Goal: Use online tool/utility: Utilize a website feature to perform a specific function

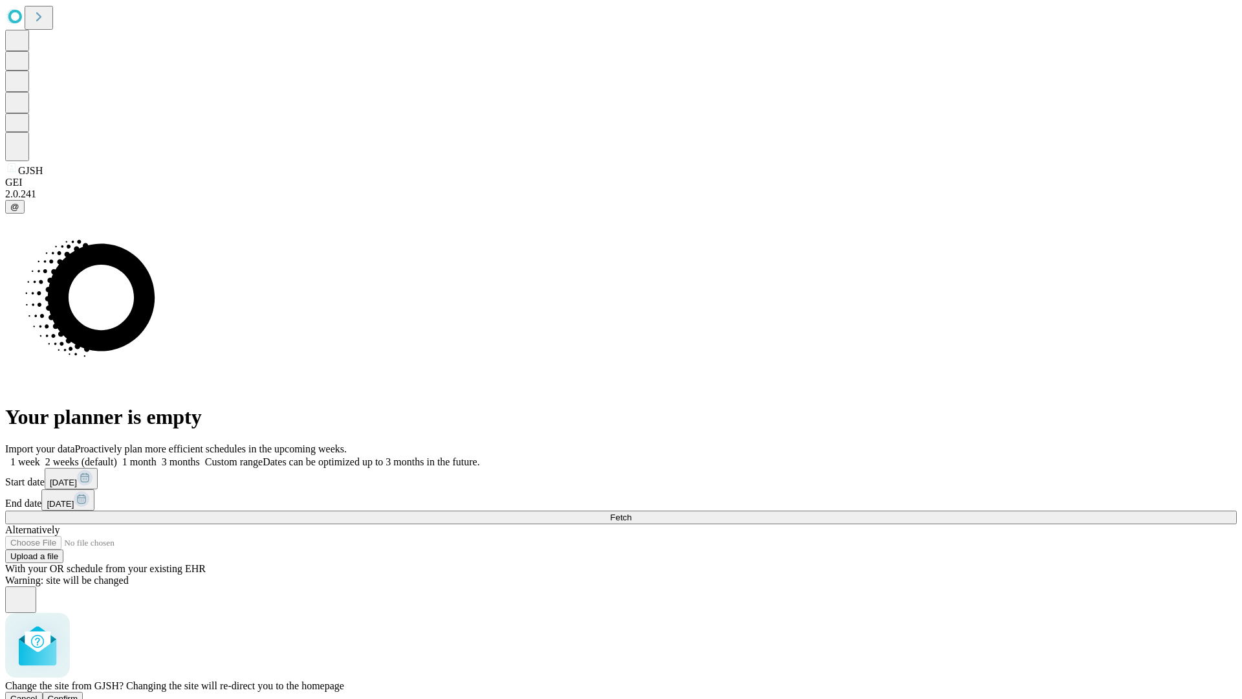
click at [78, 694] on span "Confirm" at bounding box center [63, 699] width 30 height 10
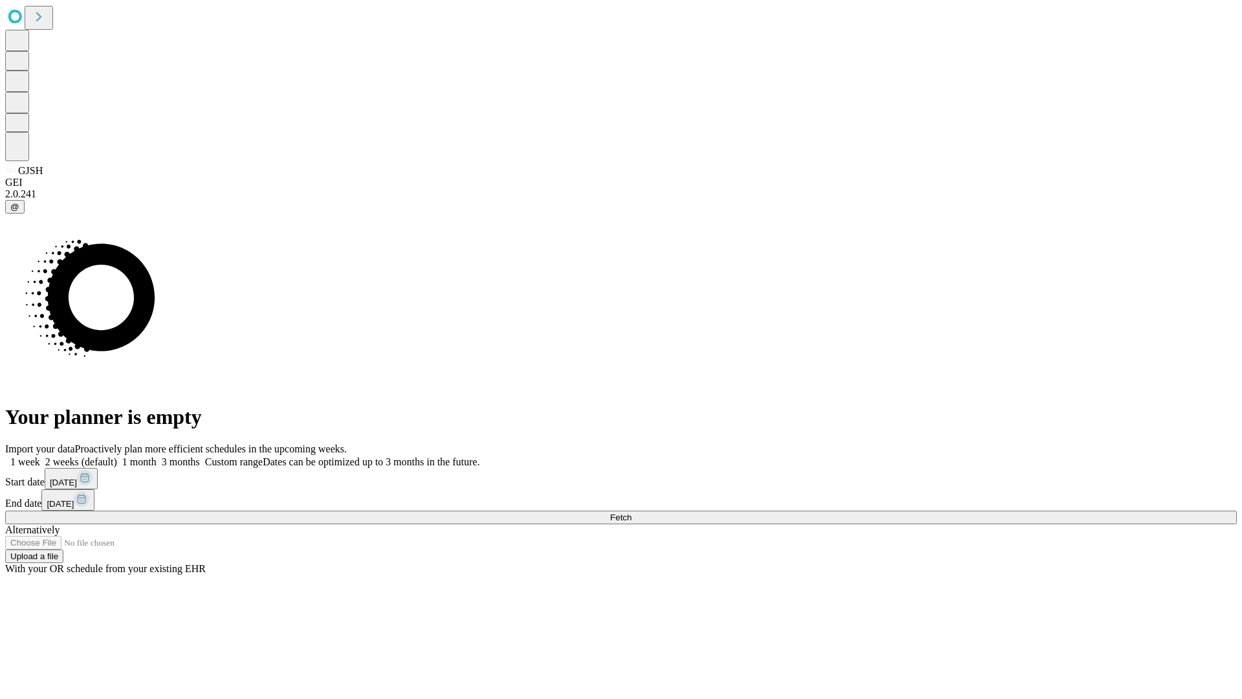
click at [40, 456] on label "1 week" at bounding box center [22, 461] width 35 height 11
click at [632, 512] on span "Fetch" at bounding box center [620, 517] width 21 height 10
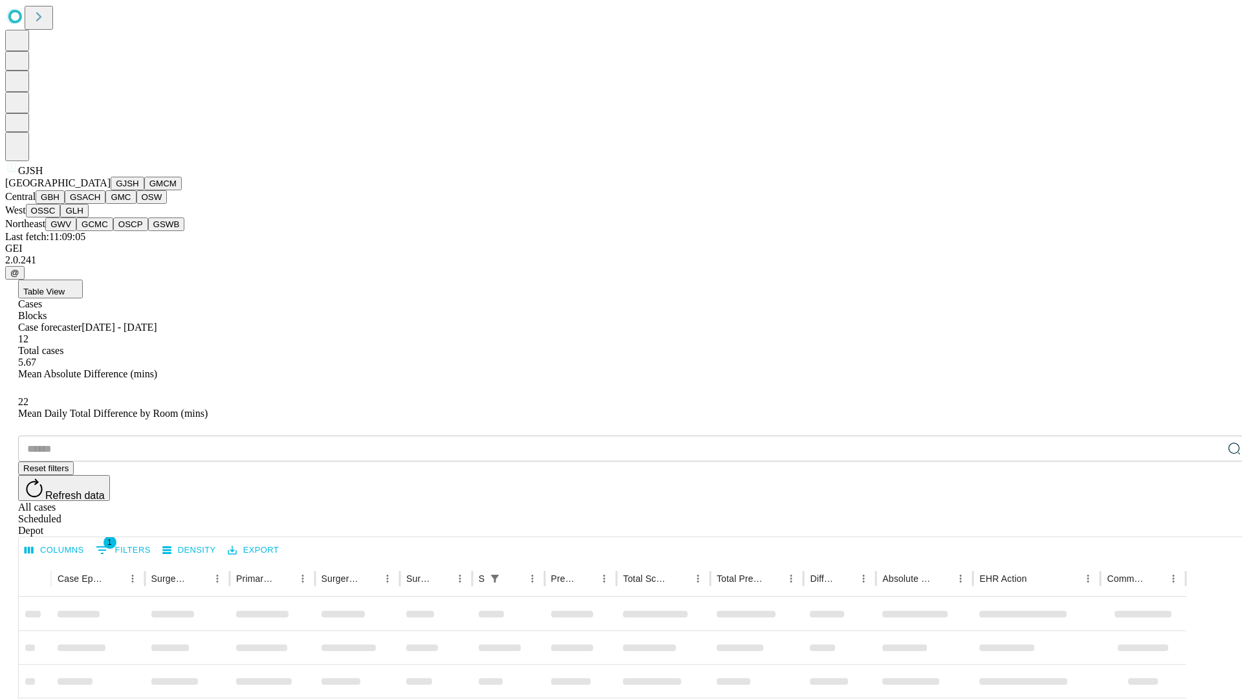
click at [144, 190] on button "GMCM" at bounding box center [163, 184] width 38 height 14
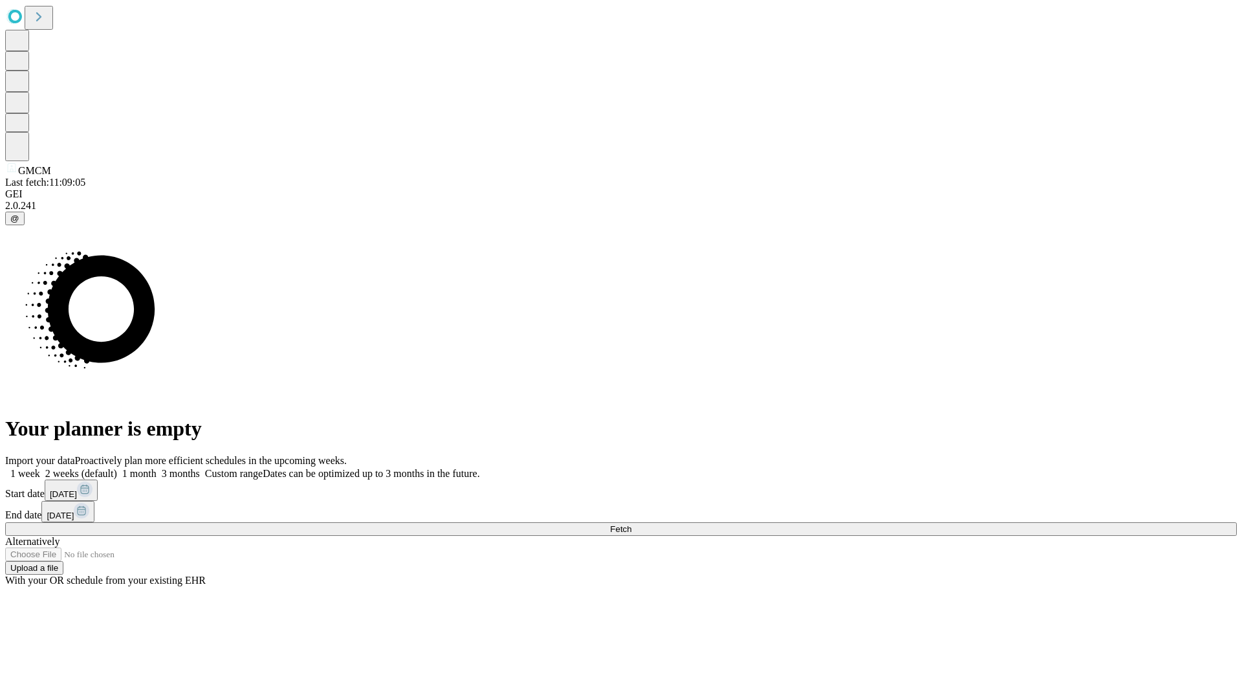
click at [40, 468] on label "1 week" at bounding box center [22, 473] width 35 height 11
click at [632, 524] on span "Fetch" at bounding box center [620, 529] width 21 height 10
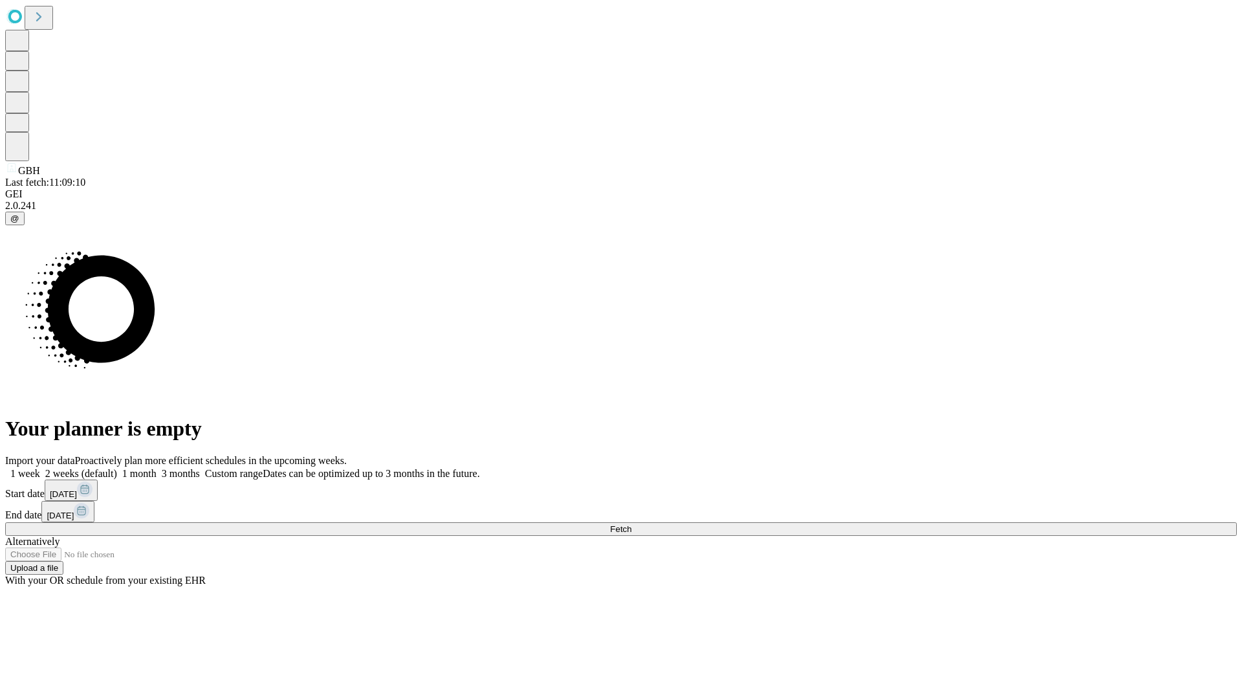
click at [40, 468] on label "1 week" at bounding box center [22, 473] width 35 height 11
click at [632, 524] on span "Fetch" at bounding box center [620, 529] width 21 height 10
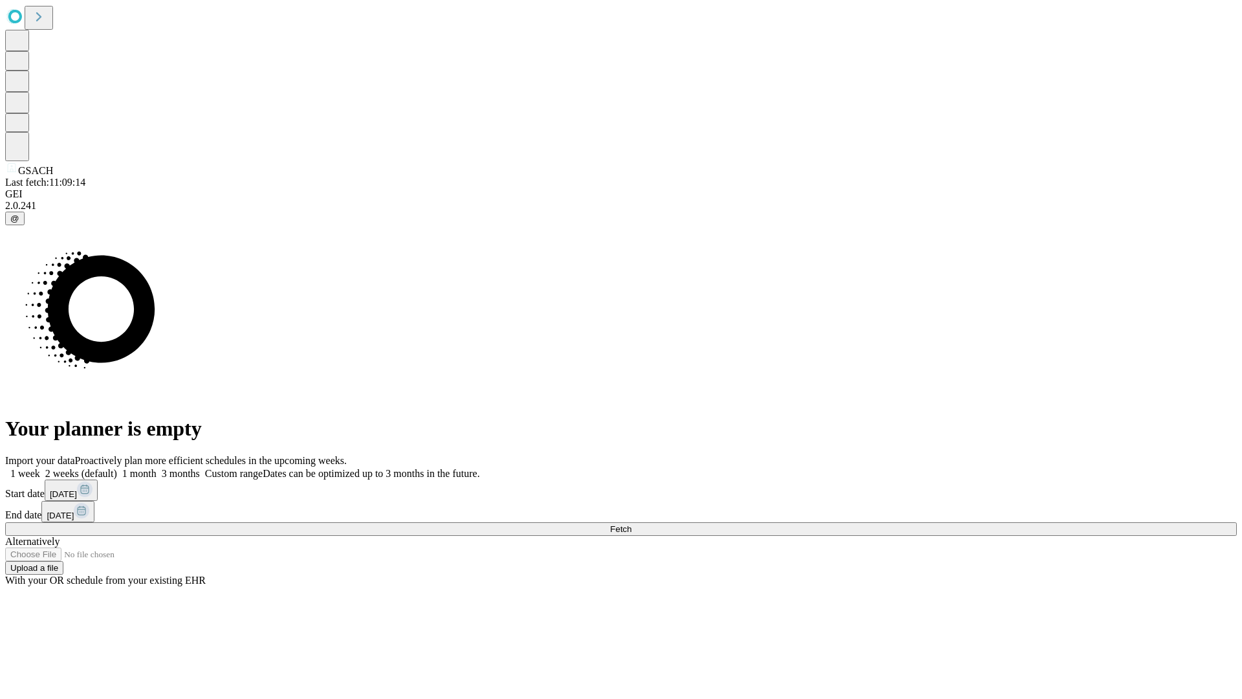
click at [40, 468] on label "1 week" at bounding box center [22, 473] width 35 height 11
click at [632, 524] on span "Fetch" at bounding box center [620, 529] width 21 height 10
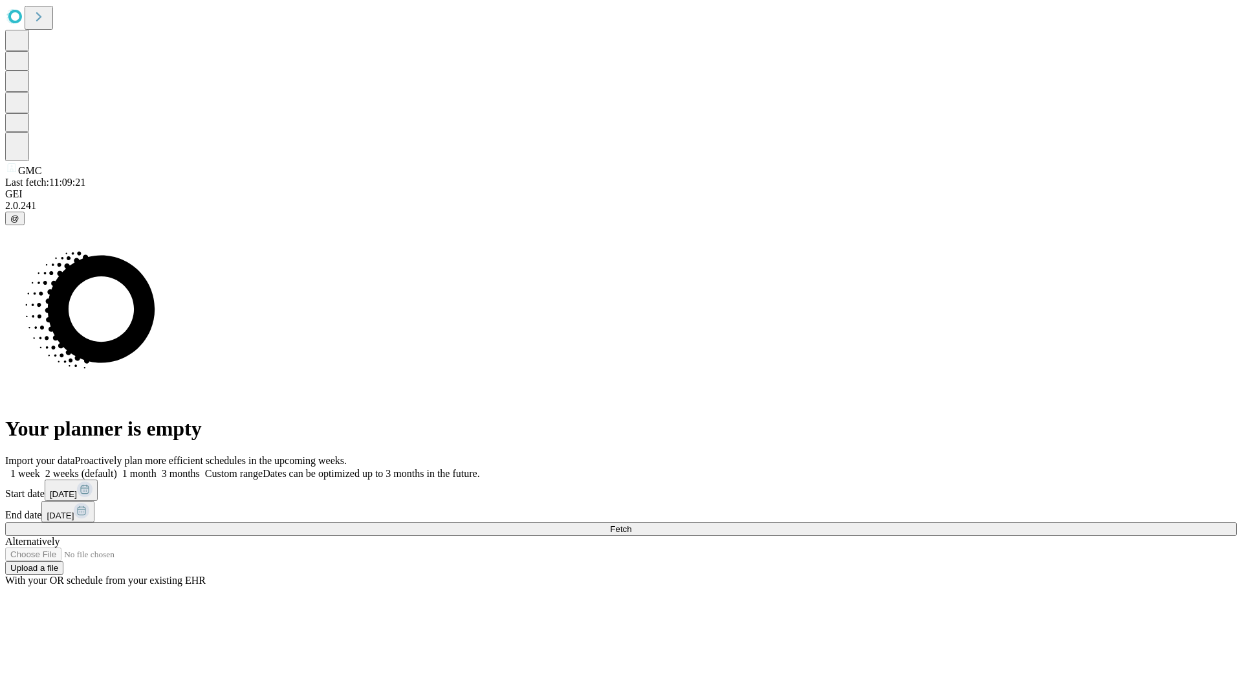
click at [632, 524] on span "Fetch" at bounding box center [620, 529] width 21 height 10
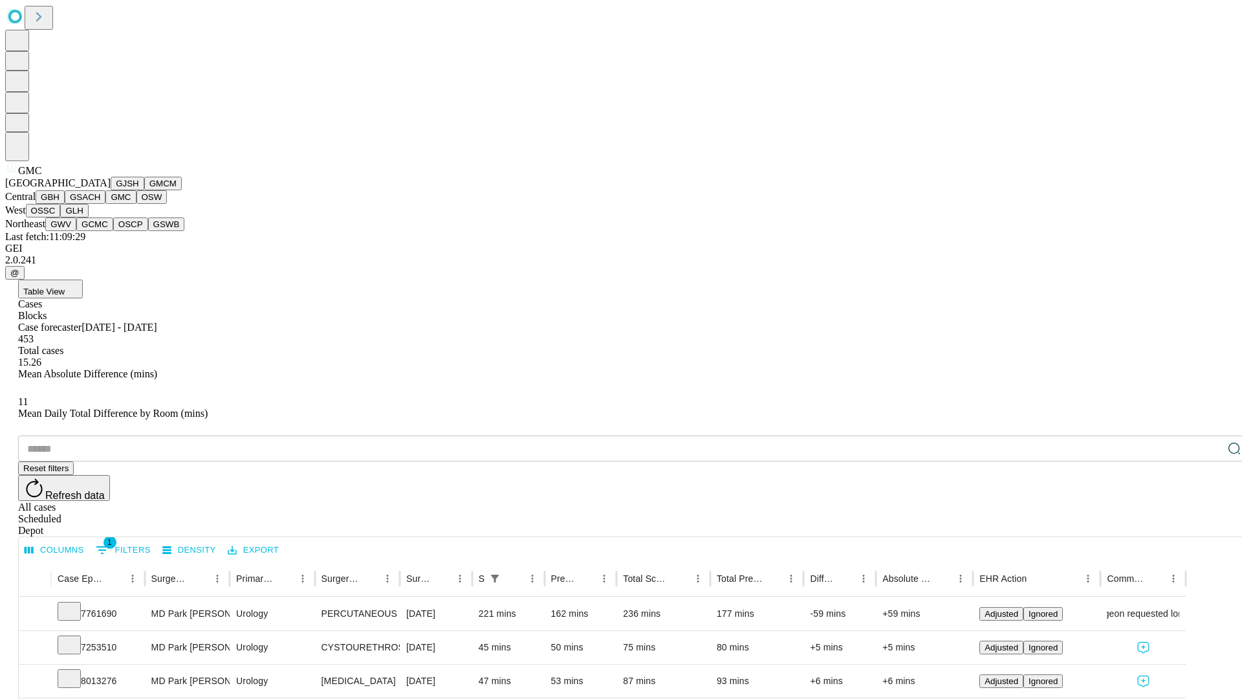
click at [137, 204] on button "OSW" at bounding box center [152, 197] width 31 height 14
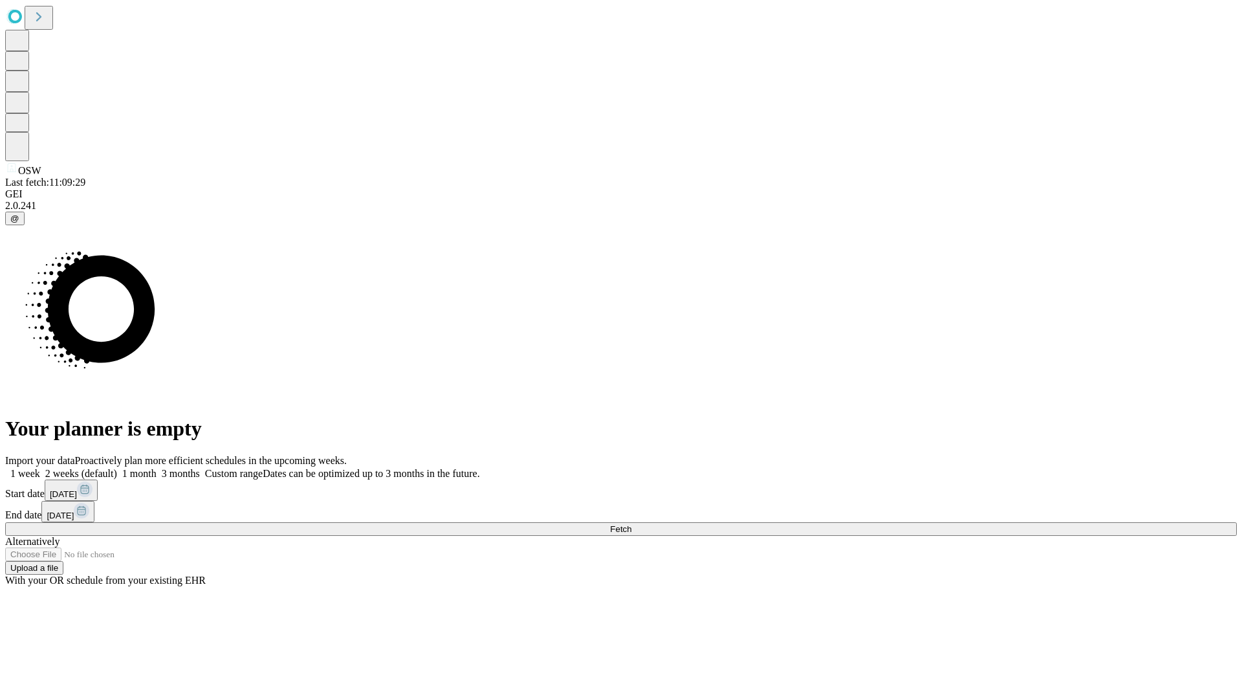
click at [40, 468] on label "1 week" at bounding box center [22, 473] width 35 height 11
click at [632, 524] on span "Fetch" at bounding box center [620, 529] width 21 height 10
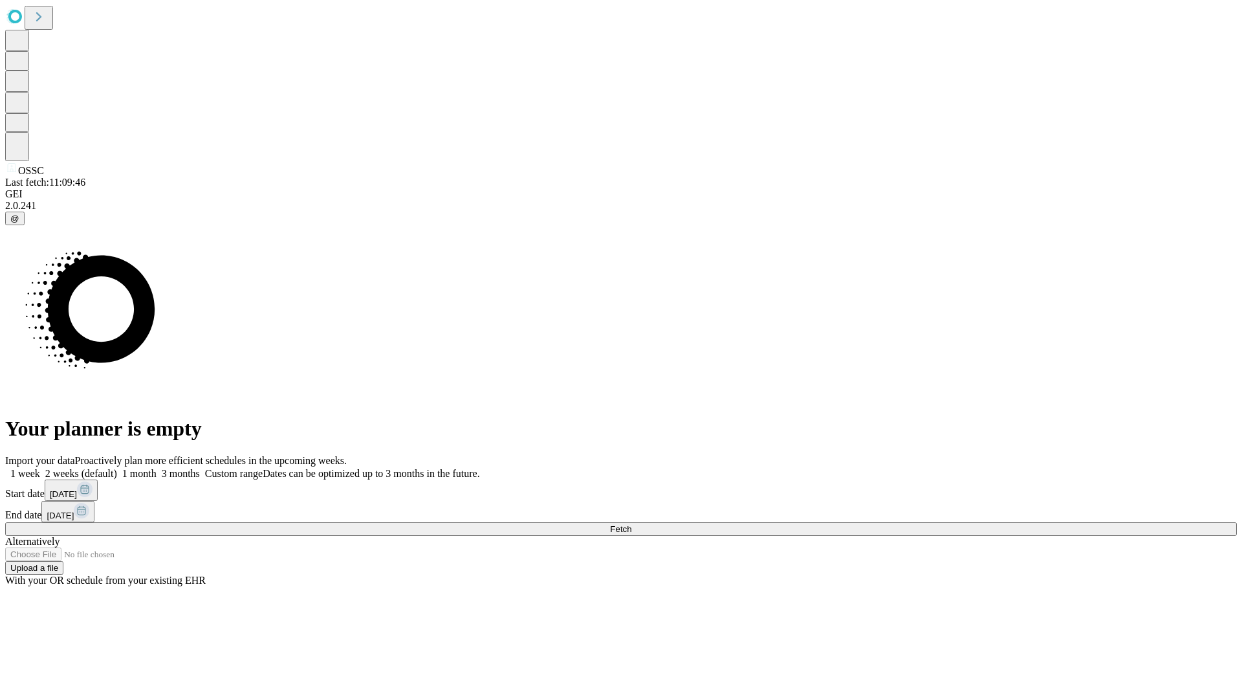
click at [40, 468] on label "1 week" at bounding box center [22, 473] width 35 height 11
click at [632, 524] on span "Fetch" at bounding box center [620, 529] width 21 height 10
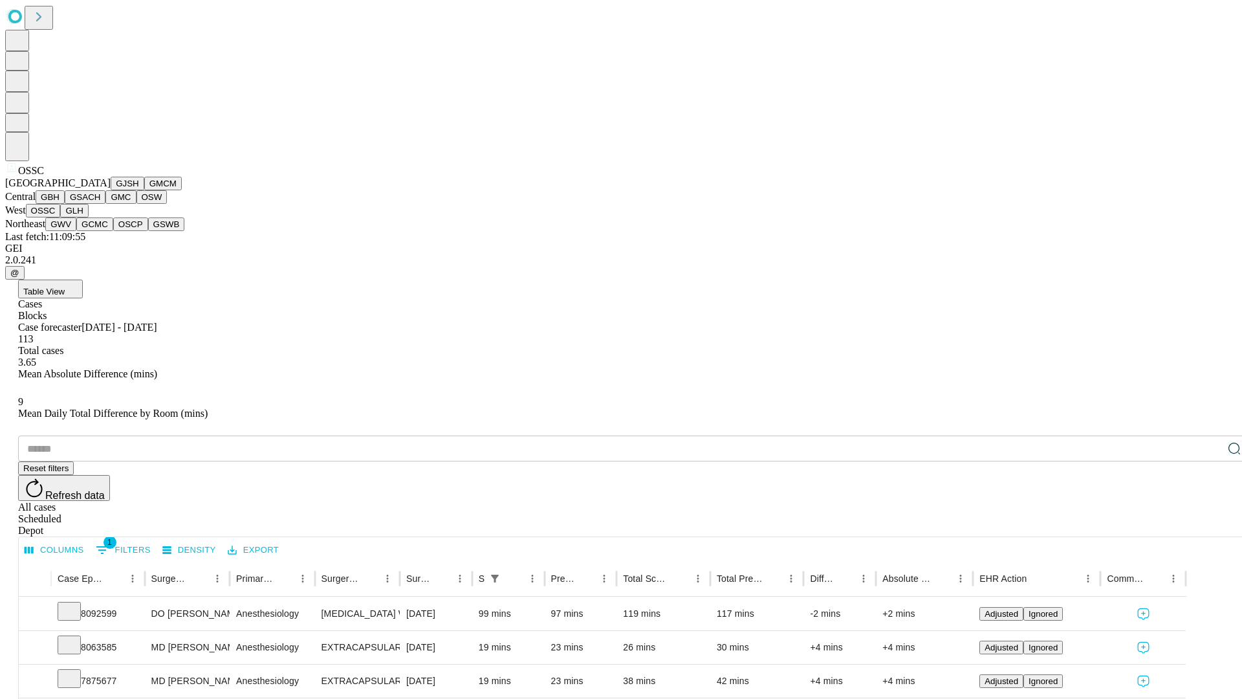
click at [88, 217] on button "GLH" at bounding box center [74, 211] width 28 height 14
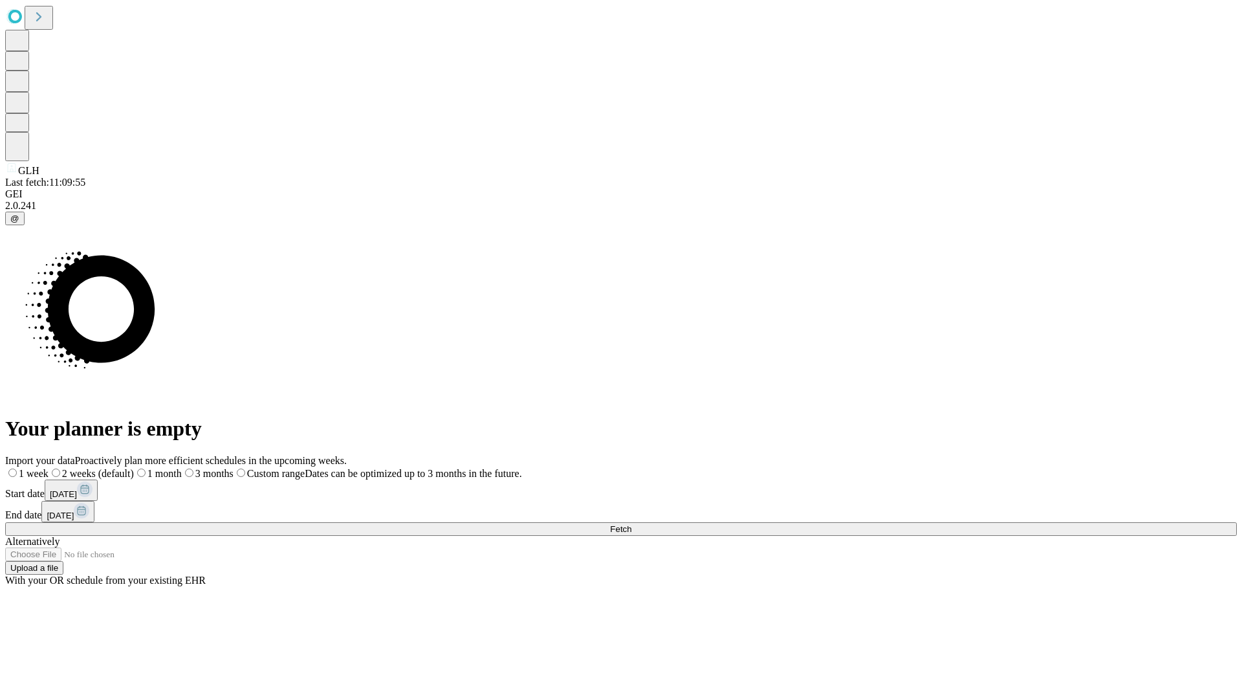
click at [49, 468] on label "1 week" at bounding box center [26, 473] width 43 height 11
click at [632, 524] on span "Fetch" at bounding box center [620, 529] width 21 height 10
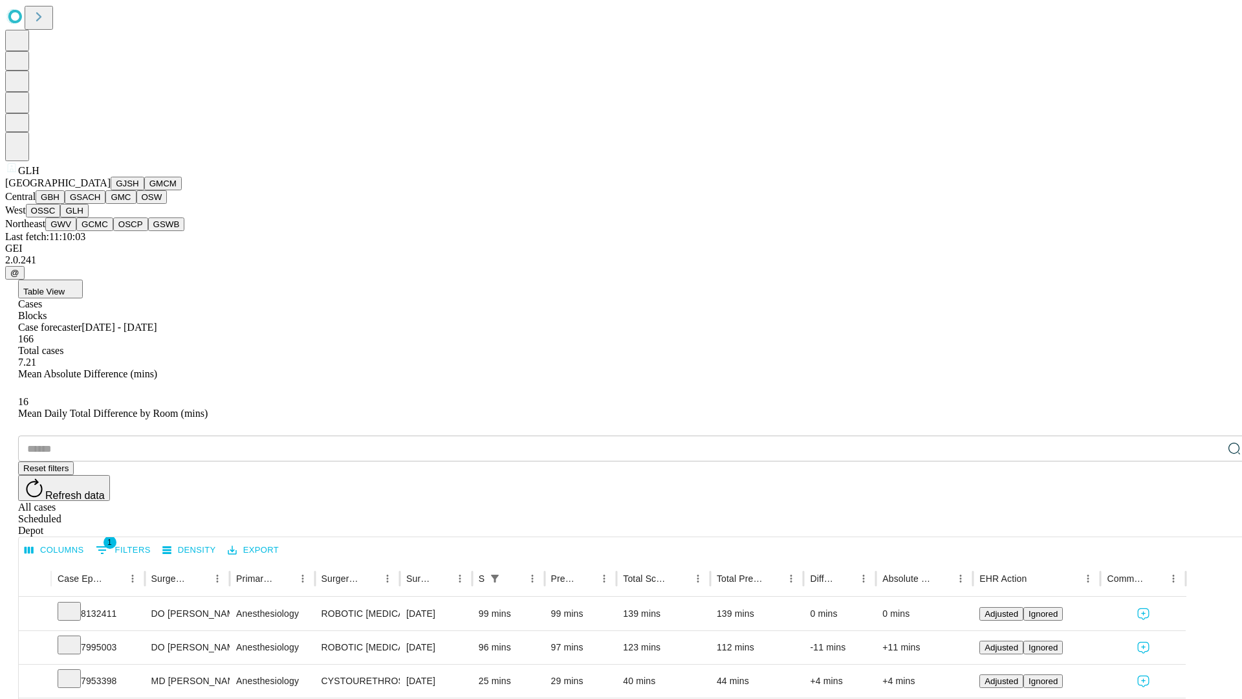
click at [76, 231] on button "GWV" at bounding box center [60, 224] width 31 height 14
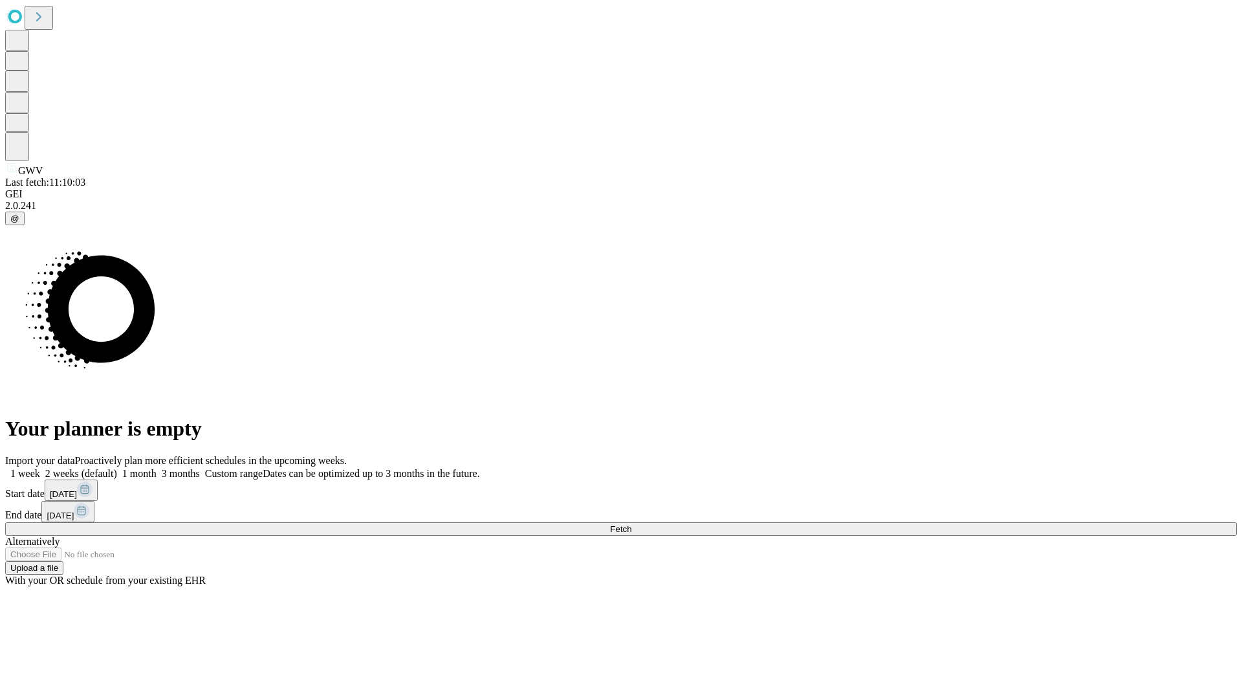
click at [40, 468] on label "1 week" at bounding box center [22, 473] width 35 height 11
click at [632, 524] on span "Fetch" at bounding box center [620, 529] width 21 height 10
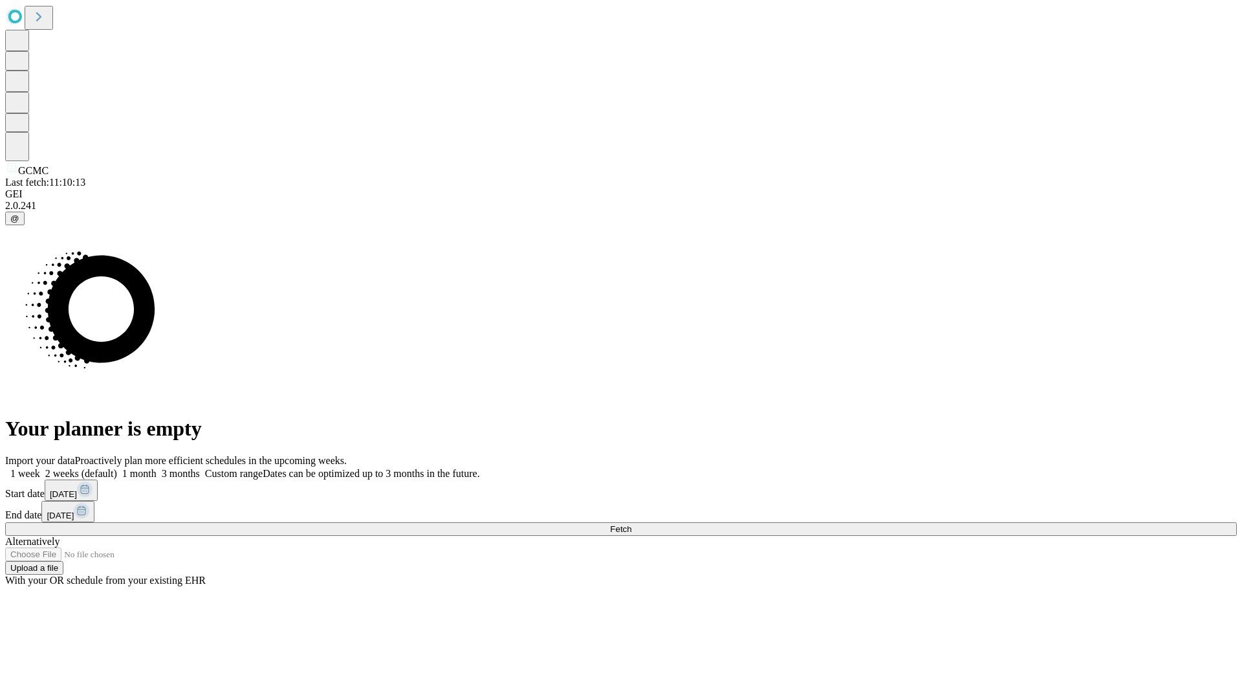
click at [40, 468] on label "1 week" at bounding box center [22, 473] width 35 height 11
click at [632, 524] on span "Fetch" at bounding box center [620, 529] width 21 height 10
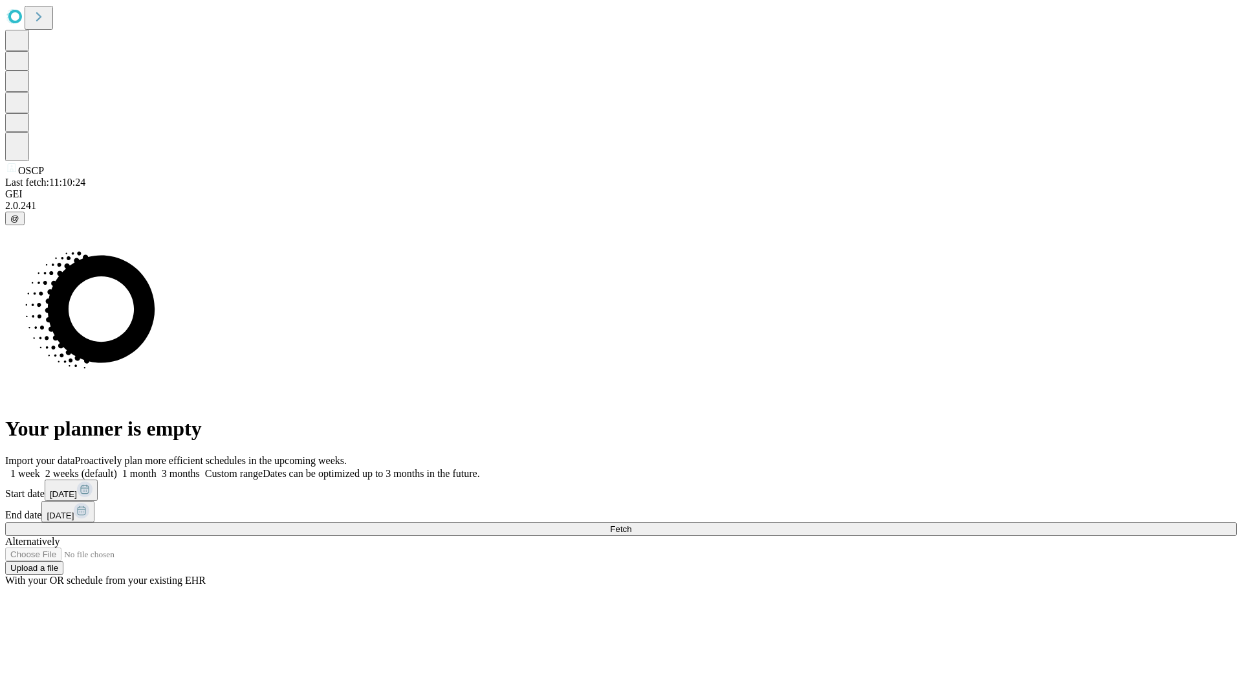
click at [40, 468] on label "1 week" at bounding box center [22, 473] width 35 height 11
click at [632, 524] on span "Fetch" at bounding box center [620, 529] width 21 height 10
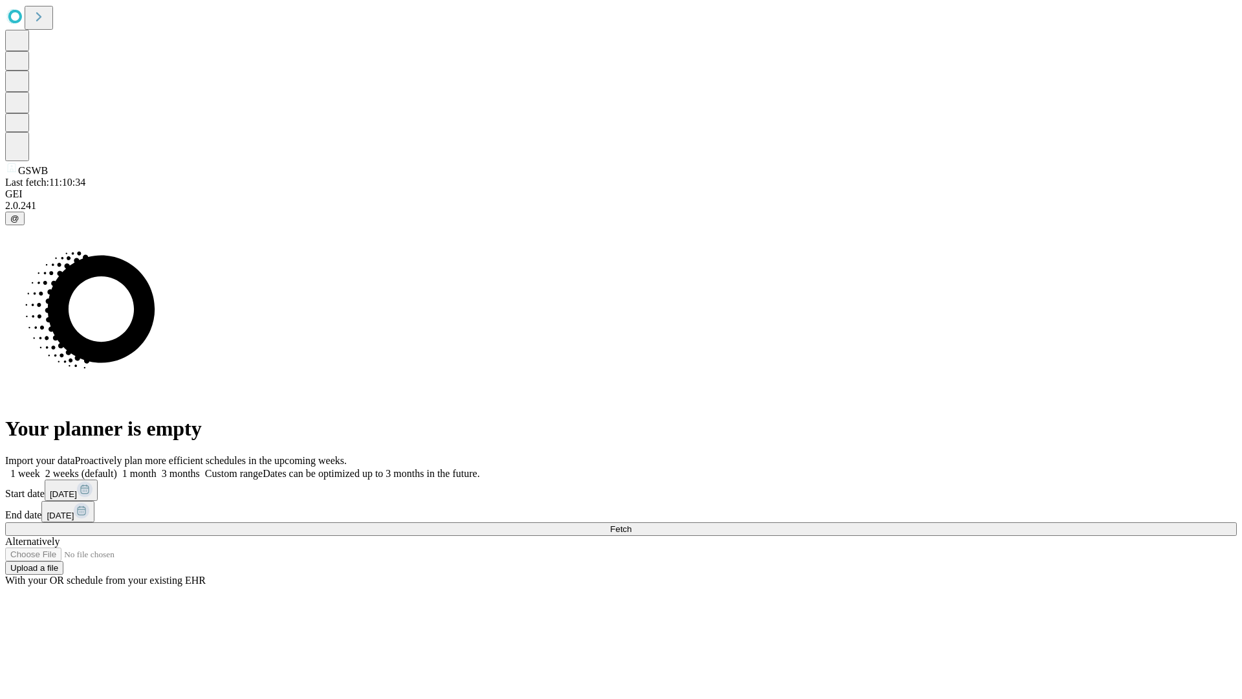
click at [40, 468] on label "1 week" at bounding box center [22, 473] width 35 height 11
click at [632, 524] on span "Fetch" at bounding box center [620, 529] width 21 height 10
